Goal: Transaction & Acquisition: Purchase product/service

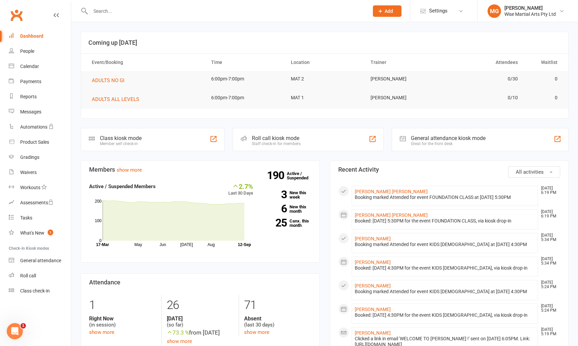
click at [141, 14] on input "text" at bounding box center [226, 10] width 276 height 9
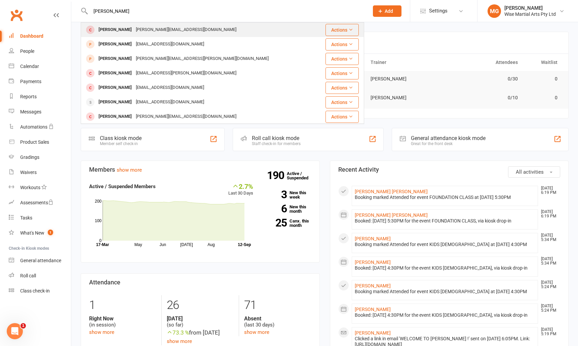
type input "zion lee"
click at [103, 33] on div "Zion Lee" at bounding box center [114, 30] width 37 height 10
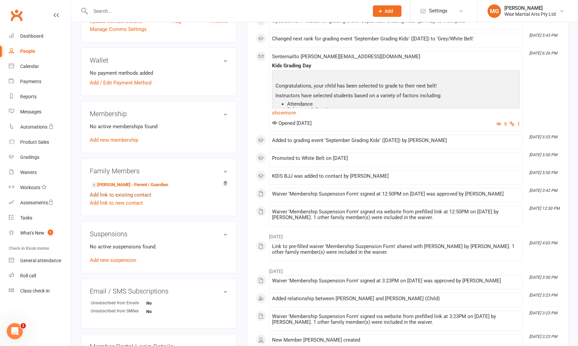
scroll to position [177, 0]
click at [123, 182] on link "Jen Bae - Parent / Guardian" at bounding box center [129, 185] width 77 height 7
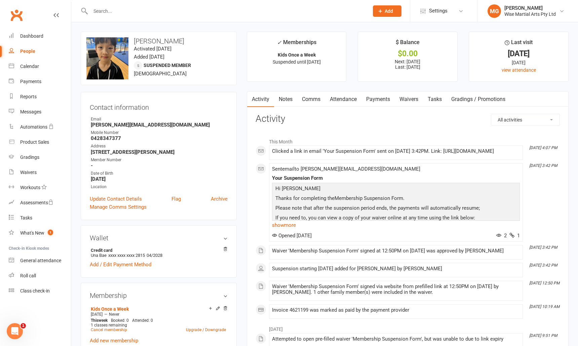
click at [412, 100] on link "Waivers" at bounding box center [409, 98] width 28 height 15
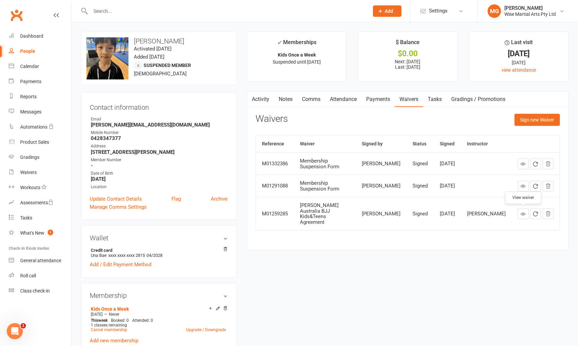
click at [526, 213] on link at bounding box center [523, 213] width 11 height 11
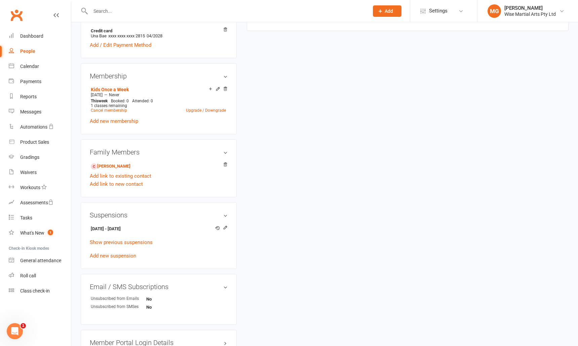
scroll to position [223, 0]
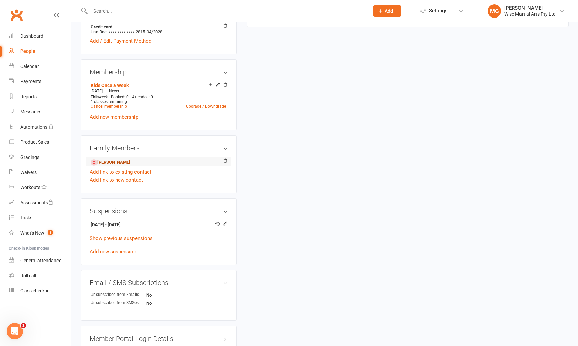
click at [104, 159] on link "Zion Lee - Child" at bounding box center [111, 162] width 40 height 7
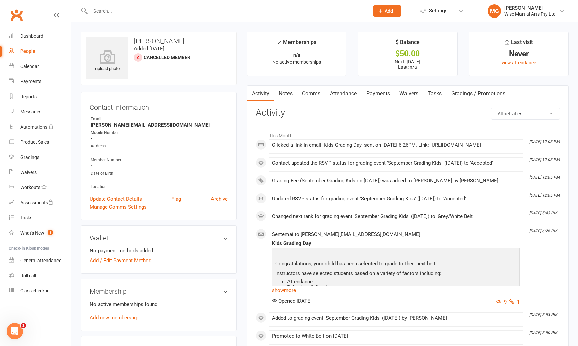
click at [409, 93] on link "Waivers" at bounding box center [409, 93] width 28 height 15
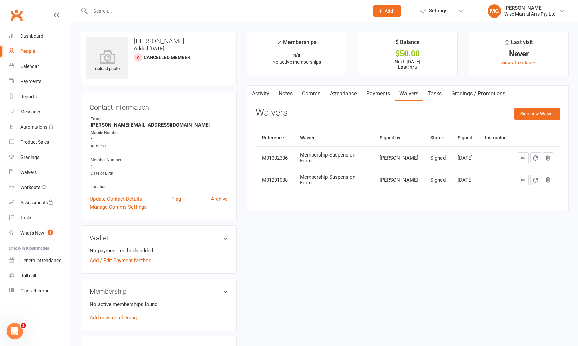
click at [169, 15] on input "text" at bounding box center [226, 10] width 276 height 9
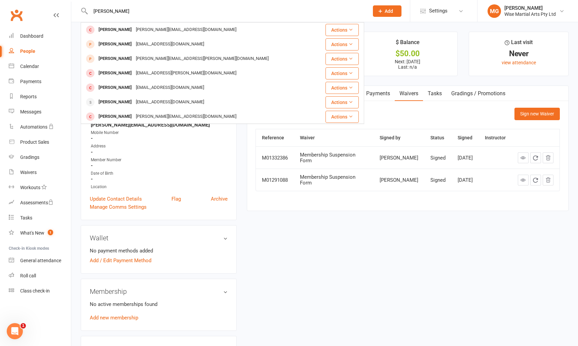
drag, startPoint x: 134, startPoint y: 8, endPoint x: 56, endPoint y: 3, distance: 77.5
click at [56, 2] on header "zion lee Zion Lee jennifer@bunme.com.au Actions Brandon Lee noemail@nomail.com …" at bounding box center [289, 2] width 578 height 0
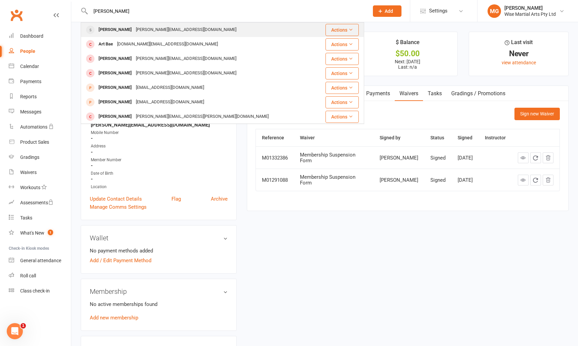
type input "jen bae"
click at [154, 28] on div "jennifer@bunme.com.au" at bounding box center [186, 30] width 105 height 10
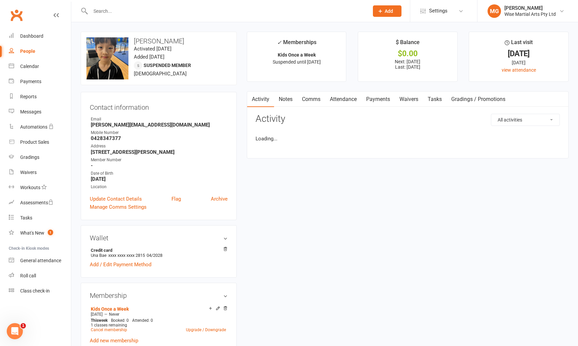
click at [116, 11] on input "text" at bounding box center [226, 10] width 276 height 9
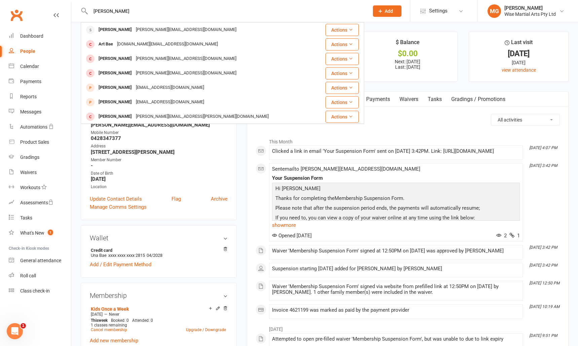
type input "jen bae"
drag, startPoint x: 397, startPoint y: 107, endPoint x: 402, endPoint y: 100, distance: 8.6
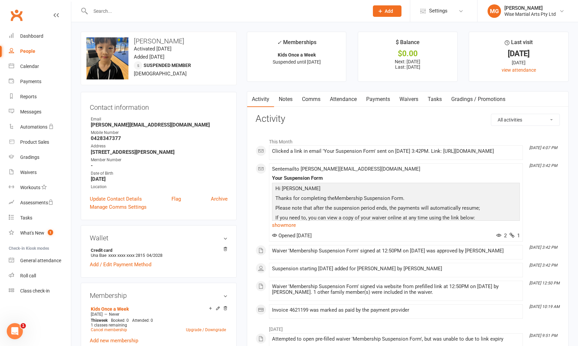
click at [402, 98] on link "Waivers" at bounding box center [409, 98] width 28 height 15
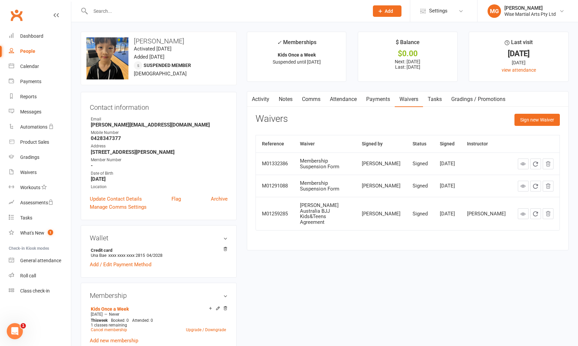
click at [370, 96] on link "Payments" at bounding box center [377, 98] width 33 height 15
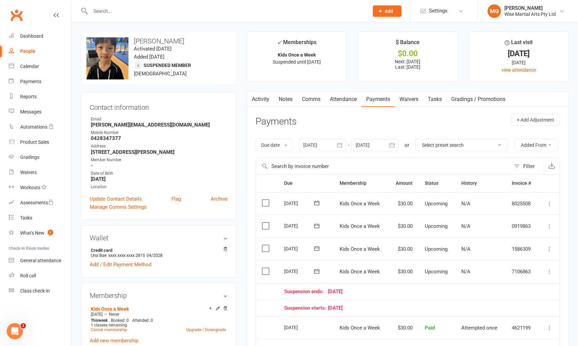
click at [409, 98] on link "Waivers" at bounding box center [409, 98] width 28 height 15
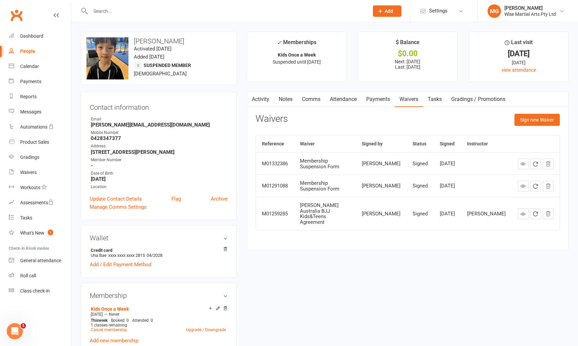
click at [367, 97] on link "Payments" at bounding box center [377, 98] width 33 height 15
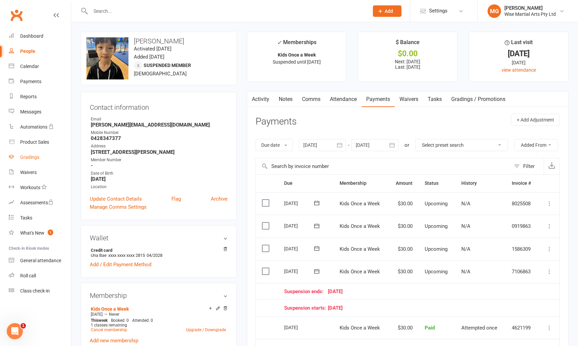
click at [27, 158] on div "Gradings" at bounding box center [29, 156] width 19 height 5
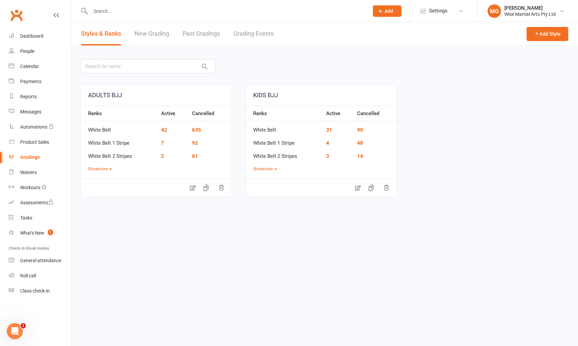
click at [252, 35] on link "Grading Events" at bounding box center [253, 33] width 40 height 23
click at [108, 11] on input "text" at bounding box center [226, 10] width 276 height 9
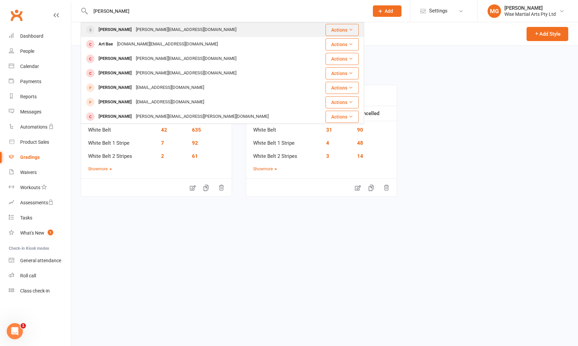
type input "jen bae"
click at [107, 32] on div "Jen Bae" at bounding box center [114, 30] width 37 height 10
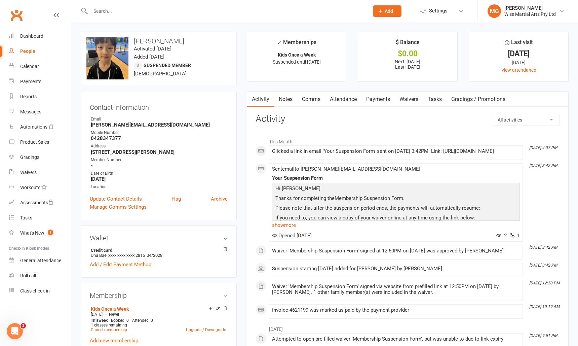
scroll to position [0, 0]
click at [19, 25] on div "Clubworx" at bounding box center [35, 19] width 71 height 25
click at [25, 31] on link "Dashboard" at bounding box center [40, 36] width 62 height 15
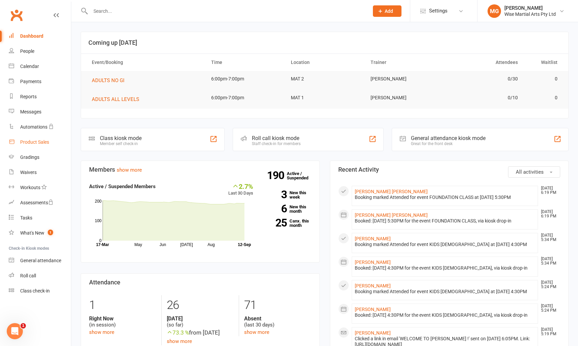
click at [41, 143] on div "Product Sales" at bounding box center [34, 141] width 29 height 5
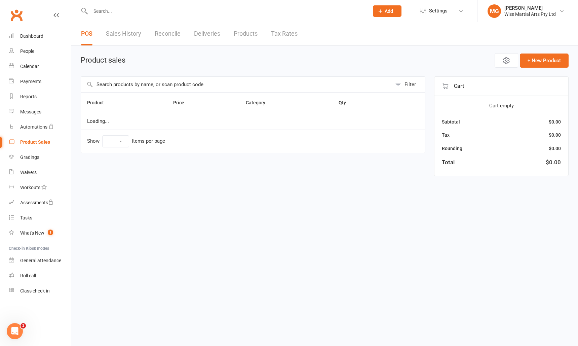
select select "10"
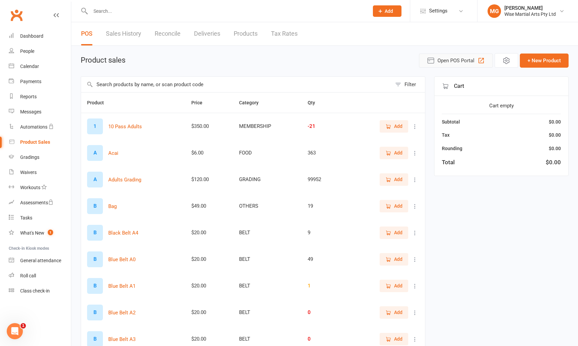
drag, startPoint x: 454, startPoint y: 64, endPoint x: 439, endPoint y: 67, distance: 15.4
click at [454, 64] on span "Open POS Portal" at bounding box center [455, 60] width 37 height 8
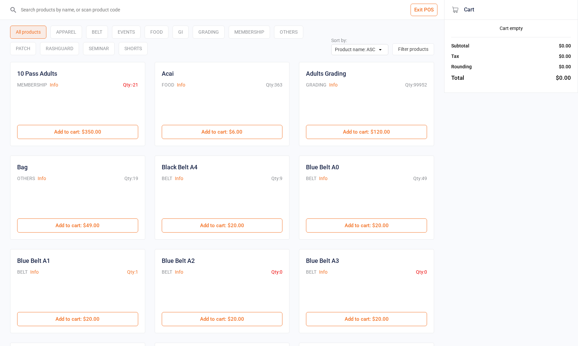
click at [75, 13] on input "search" at bounding box center [225, 9] width 417 height 19
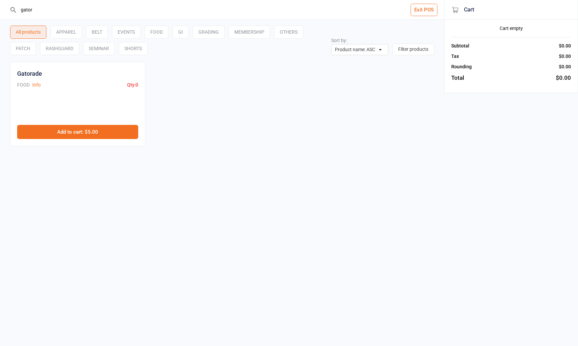
click at [65, 130] on button "Add to cart : $5.00" at bounding box center [77, 132] width 121 height 14
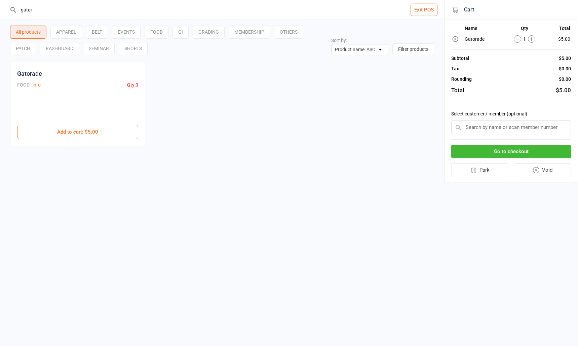
click at [112, 10] on input "gator" at bounding box center [225, 9] width 417 height 19
type input "n"
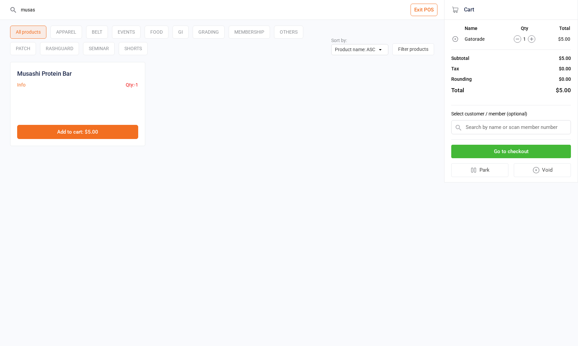
type input "musas"
click at [93, 135] on button "Add to cart : $5.00" at bounding box center [77, 132] width 121 height 14
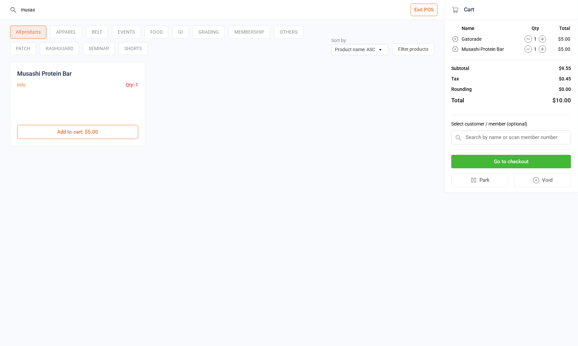
click at [497, 165] on button "Go to checkout" at bounding box center [511, 162] width 120 height 14
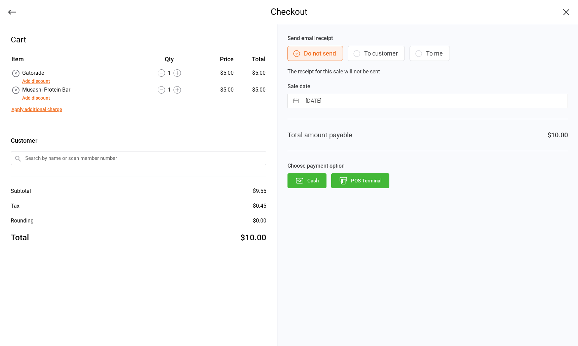
click at [353, 179] on button "POS Terminal" at bounding box center [360, 180] width 58 height 15
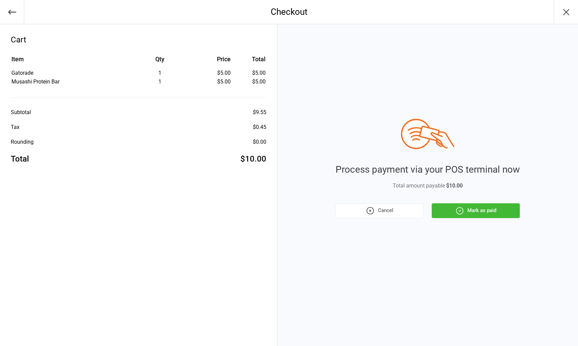
click at [494, 218] on div "Process payment via your POS terminal now Total amount payable $10.00 Cancel Ma…" at bounding box center [427, 184] width 300 height 321
drag, startPoint x: 494, startPoint y: 211, endPoint x: 490, endPoint y: 210, distance: 3.9
click at [494, 211] on button "Mark as paid" at bounding box center [476, 210] width 88 height 15
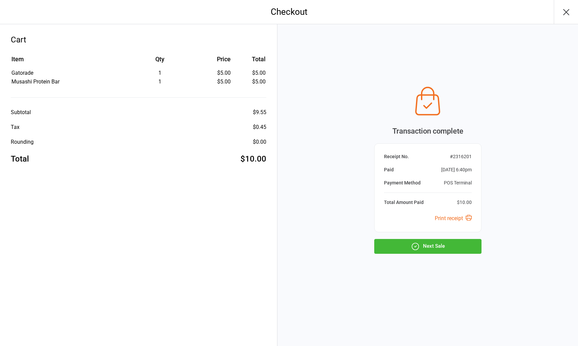
drag, startPoint x: 393, startPoint y: 249, endPoint x: 388, endPoint y: 244, distance: 7.1
click at [393, 249] on button "Next Sale" at bounding box center [427, 246] width 107 height 15
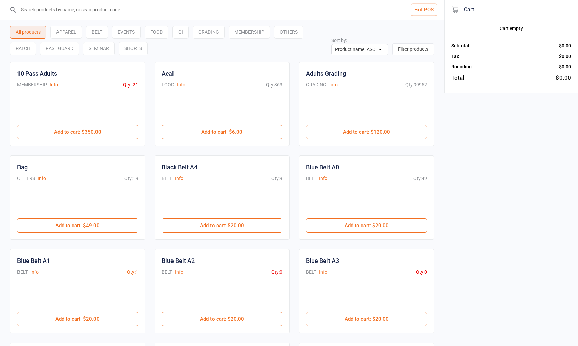
click at [100, 15] on input "search" at bounding box center [225, 9] width 417 height 19
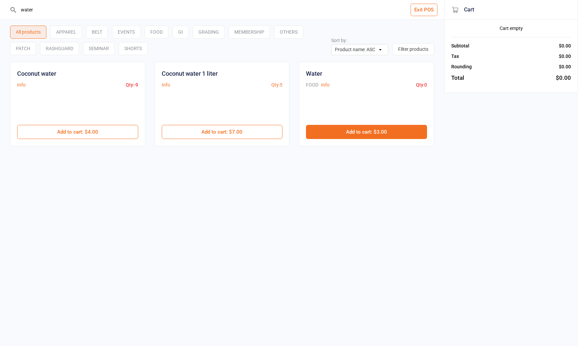
type input "water"
click at [351, 125] on button "Add to cart : $3.00" at bounding box center [366, 132] width 121 height 14
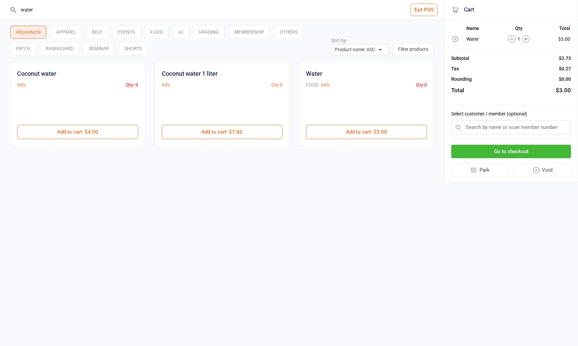
click at [477, 152] on button "Go to checkout" at bounding box center [511, 152] width 120 height 14
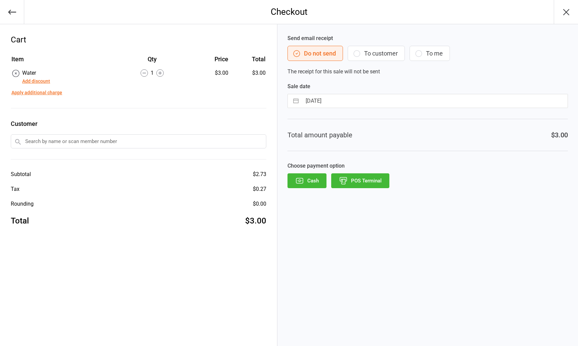
click at [316, 181] on button "Cash" at bounding box center [306, 180] width 39 height 15
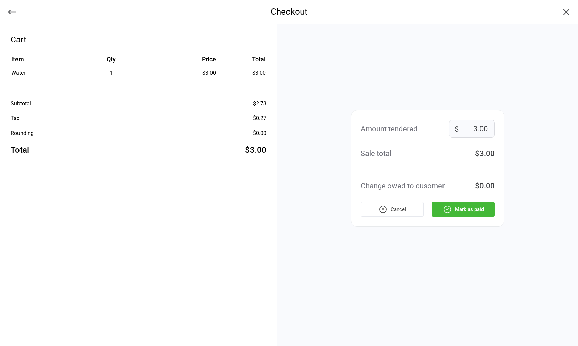
click at [450, 205] on icon "button" at bounding box center [447, 209] width 9 height 9
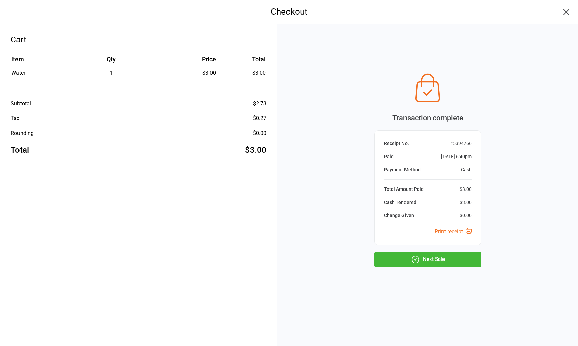
click at [444, 259] on button "Next Sale" at bounding box center [427, 259] width 107 height 15
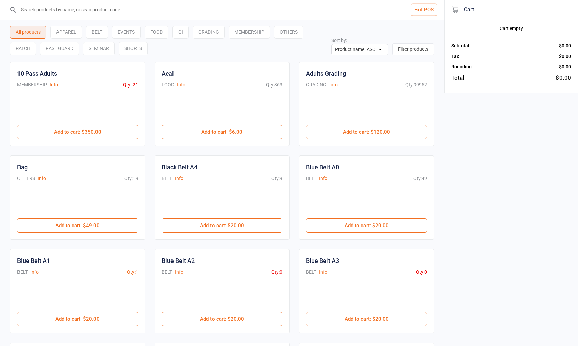
click at [93, 12] on input "search" at bounding box center [225, 9] width 417 height 19
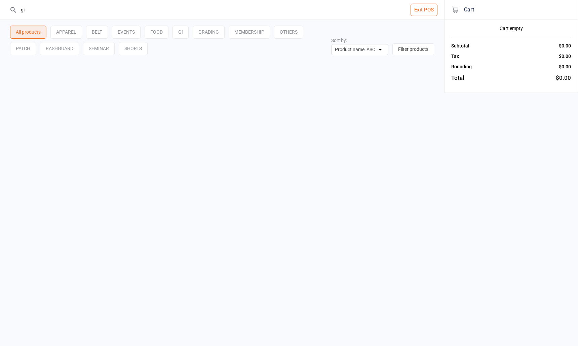
type input "g"
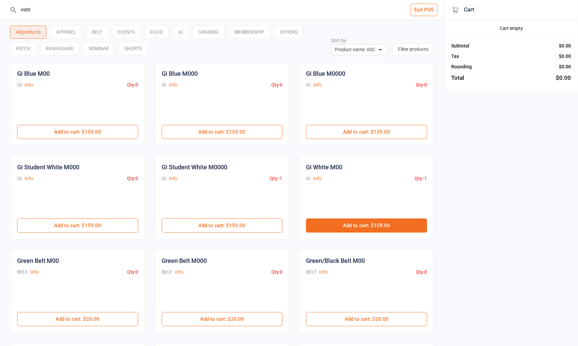
type input "m00"
click at [381, 222] on button "Add to cart : $159.00" at bounding box center [366, 225] width 121 height 14
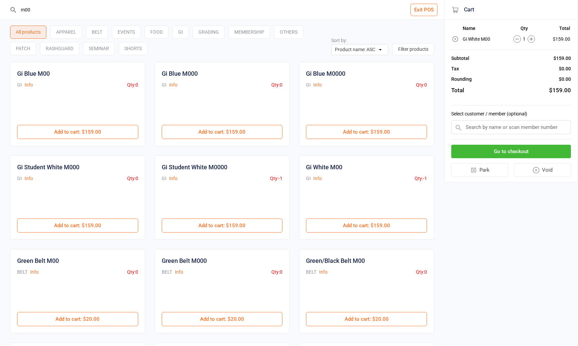
click at [486, 157] on button "Go to checkout" at bounding box center [511, 152] width 120 height 14
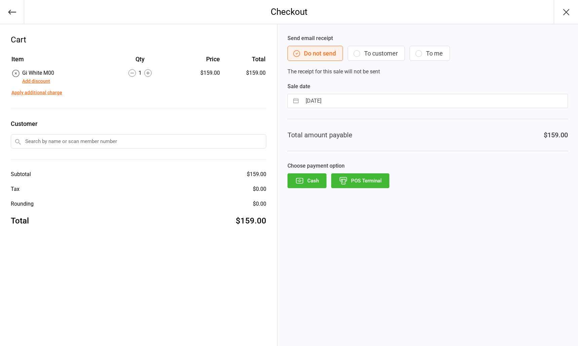
click at [359, 185] on button "POS Terminal" at bounding box center [360, 180] width 58 height 15
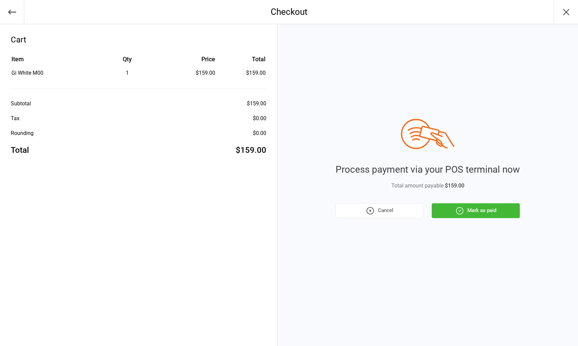
click at [456, 209] on icon "button" at bounding box center [459, 210] width 9 height 9
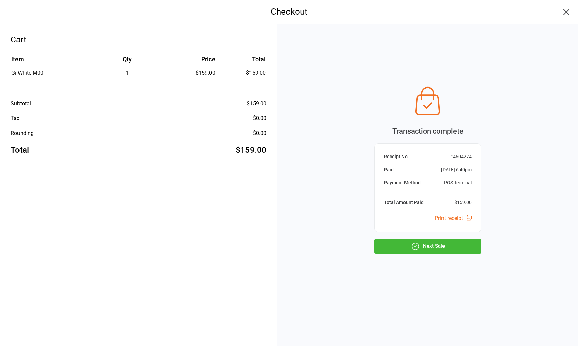
click at [434, 247] on button "Next Sale" at bounding box center [427, 246] width 107 height 15
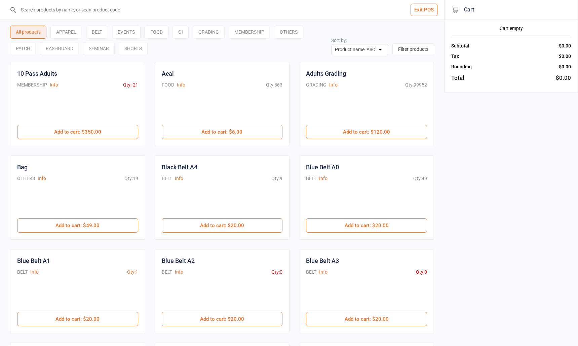
click at [423, 14] on button "Exit POS" at bounding box center [423, 10] width 27 height 12
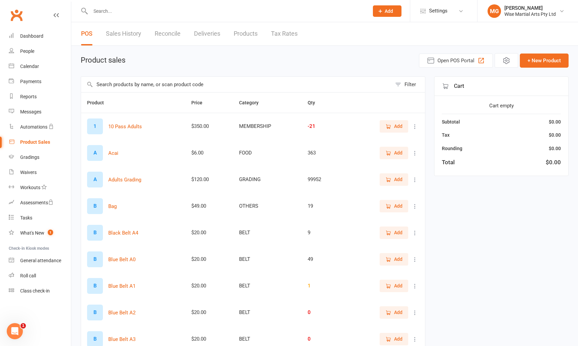
click at [27, 143] on div "Product Sales" at bounding box center [35, 141] width 30 height 5
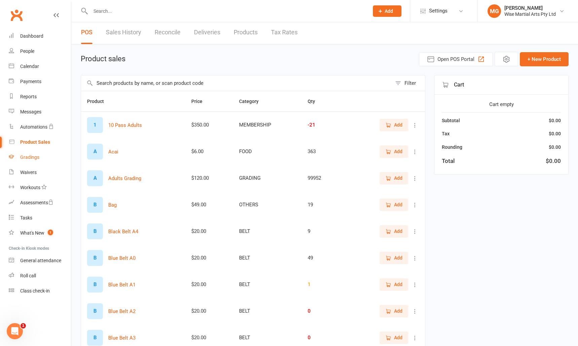
click at [31, 155] on div "Gradings" at bounding box center [29, 156] width 19 height 5
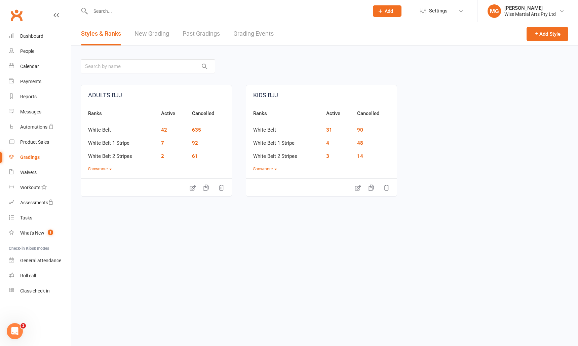
click at [263, 33] on link "Grading Events" at bounding box center [253, 33] width 40 height 23
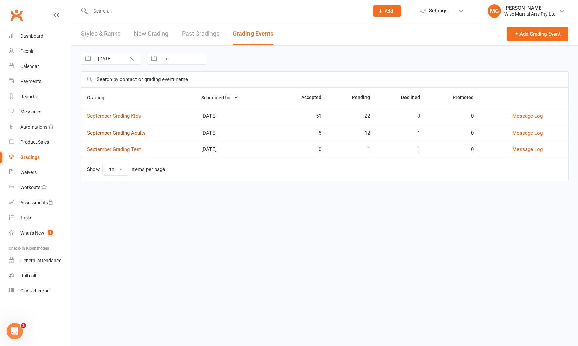
click at [134, 134] on link "September Grading Adults" at bounding box center [116, 133] width 58 height 6
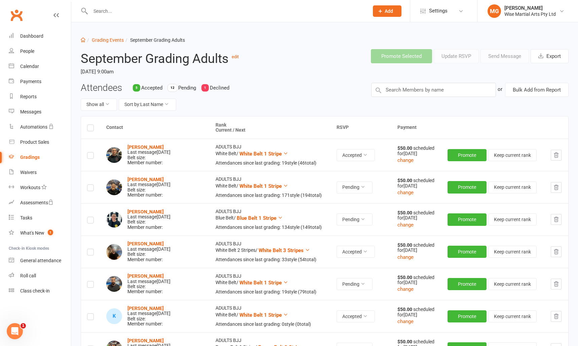
click at [213, 88] on span "Declined" at bounding box center [219, 88] width 19 height 6
